Goal: Task Accomplishment & Management: Manage account settings

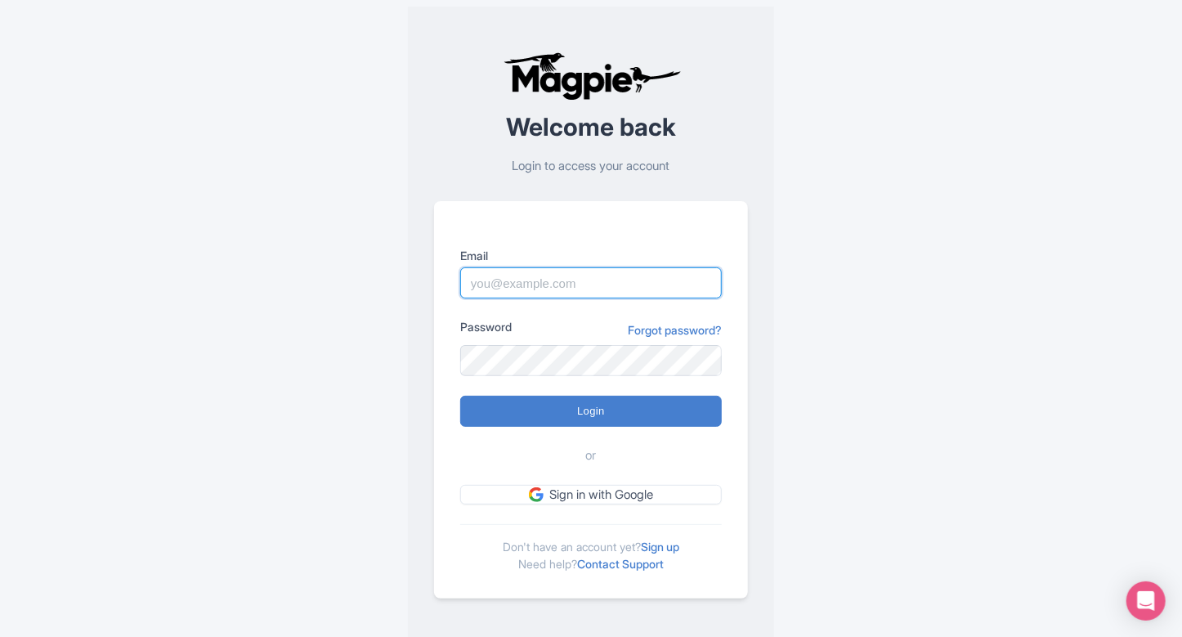
paste input "Pushpendra.shekhawat@ticketex.co"
type input "Pushpendra.shekhawat@ticketex.co"
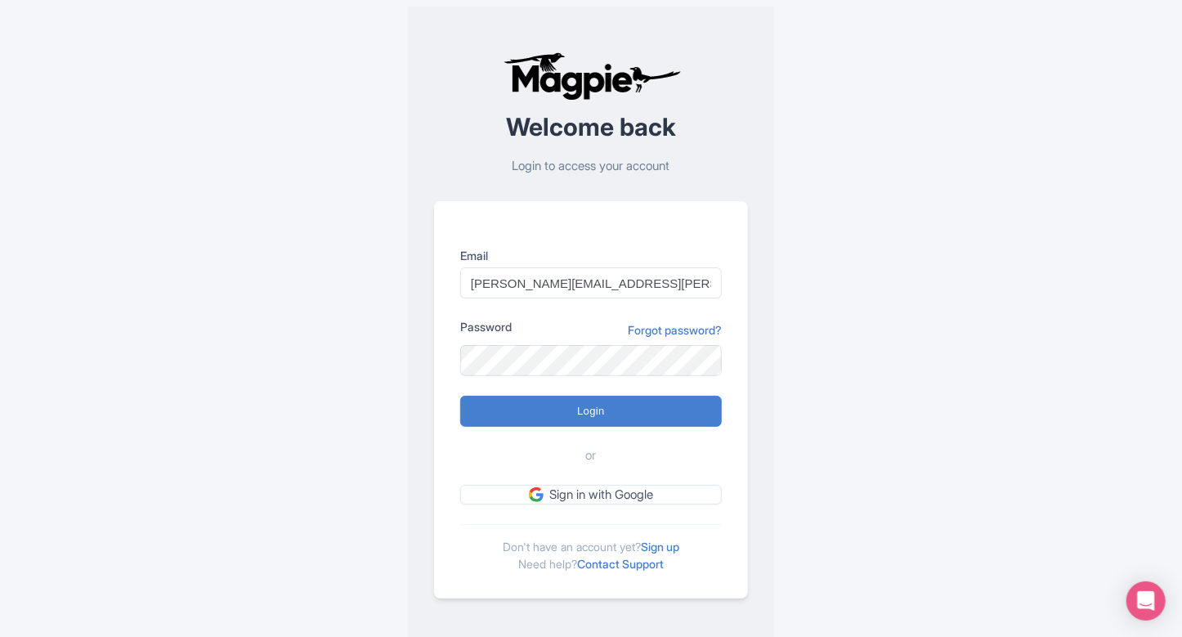
click at [789, 310] on div "Welcome back Login to access your account Email Pushpendra.shekhawat@ticketex.c…" at bounding box center [591, 325] width 1046 height 650
click at [622, 421] on input "Login" at bounding box center [591, 411] width 262 height 31
type input "Logging in..."
click at [491, 404] on input "Login" at bounding box center [591, 411] width 262 height 31
type input "Logging in..."
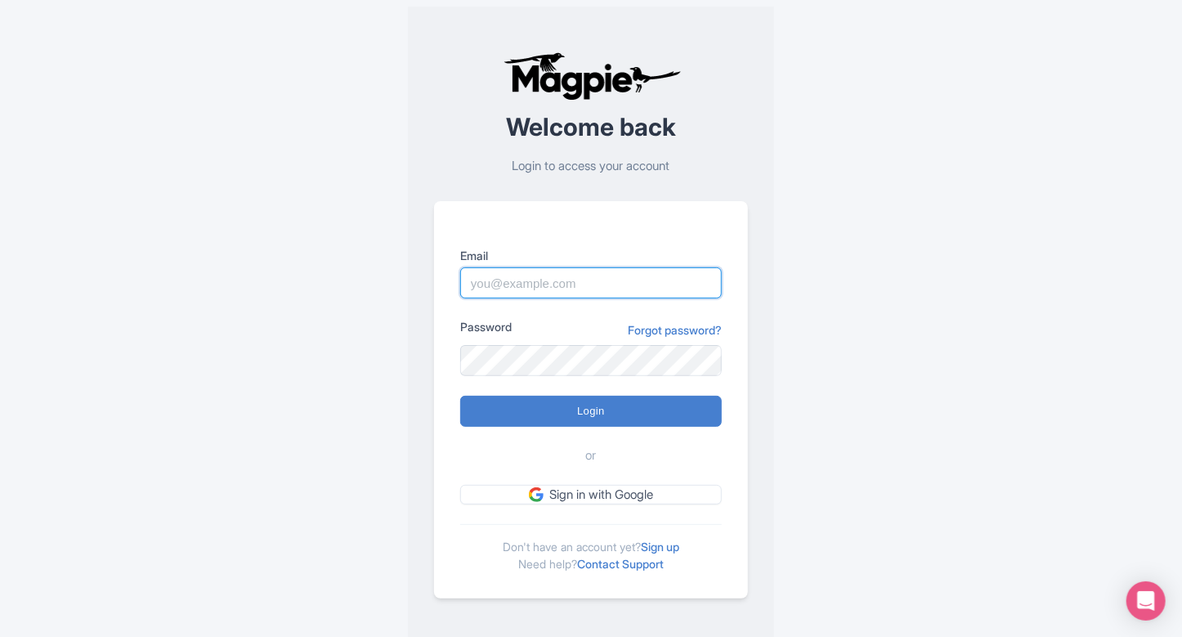
paste input "Pushpendra.shekhwat@ticketex.co"
type input "Pushpendra.shekhwat@ticketex.co"
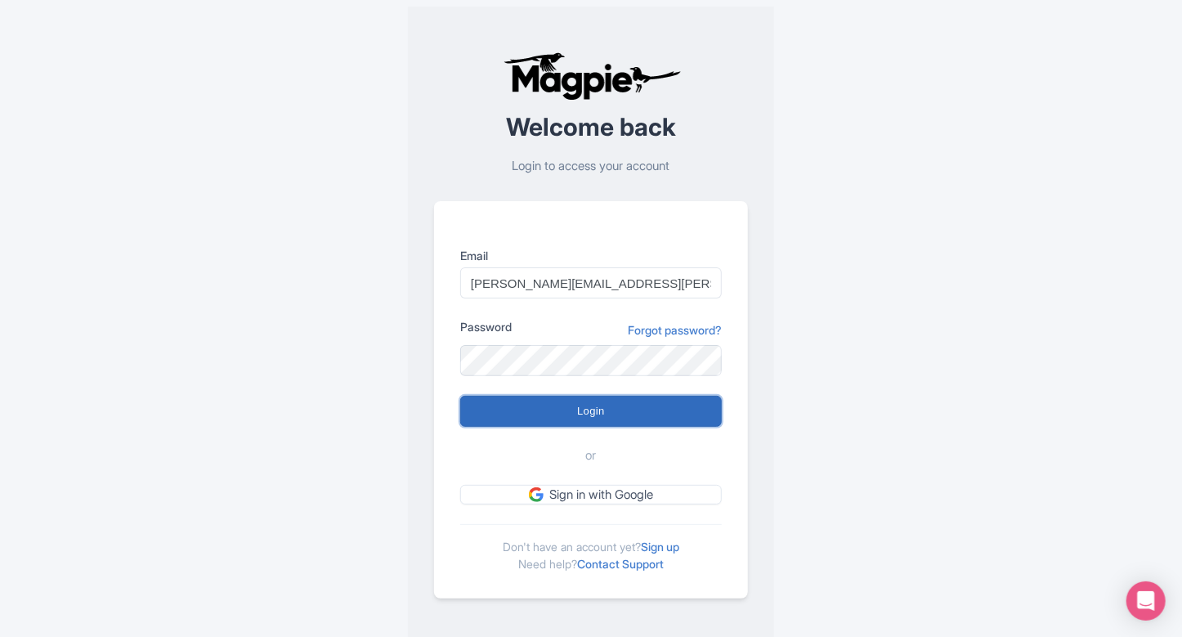
click at [492, 406] on input "Login" at bounding box center [591, 411] width 262 height 31
type input "Logging in..."
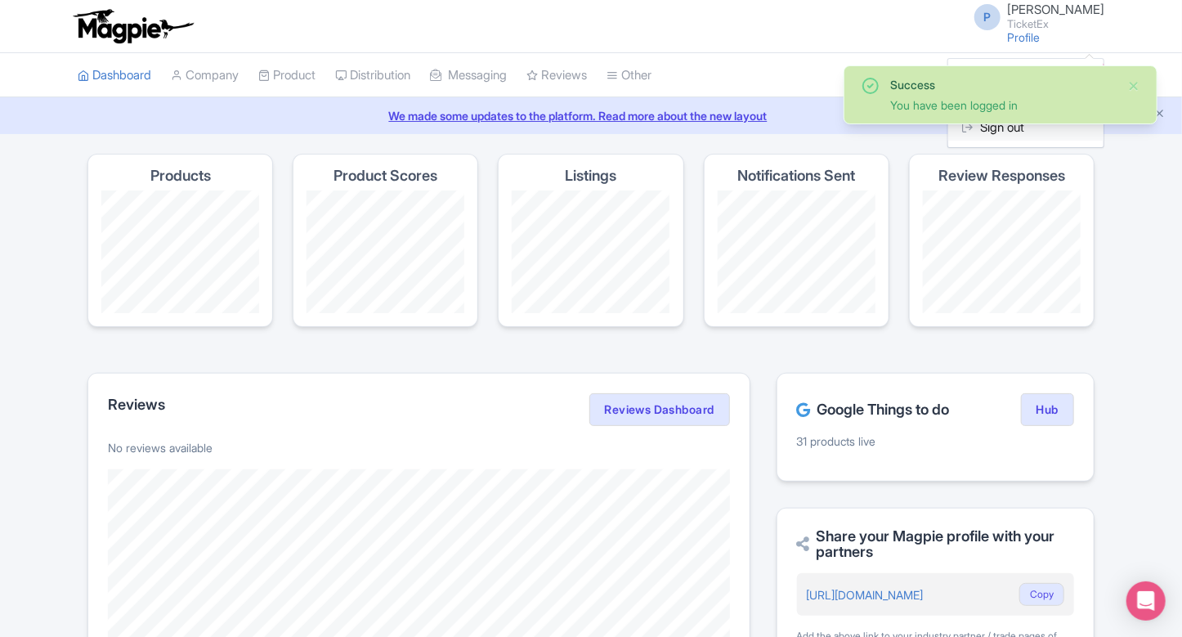
click at [983, 132] on link "Sign out" at bounding box center [1025, 127] width 155 height 25
